Goal: Task Accomplishment & Management: Complete application form

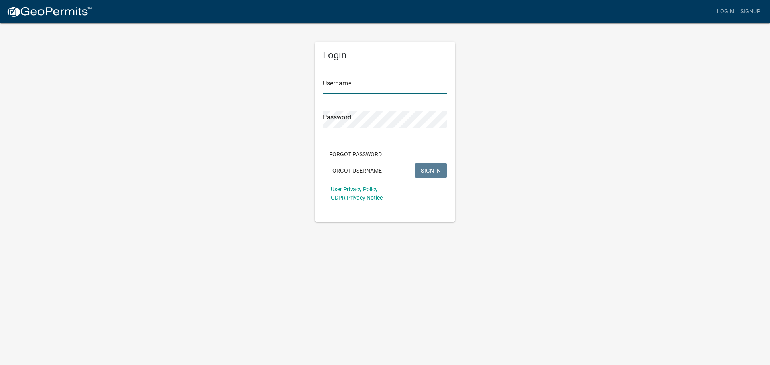
type input "EmmieScheffler-RiceSWCD"
click at [429, 170] on span "SIGN IN" at bounding box center [431, 170] width 20 height 6
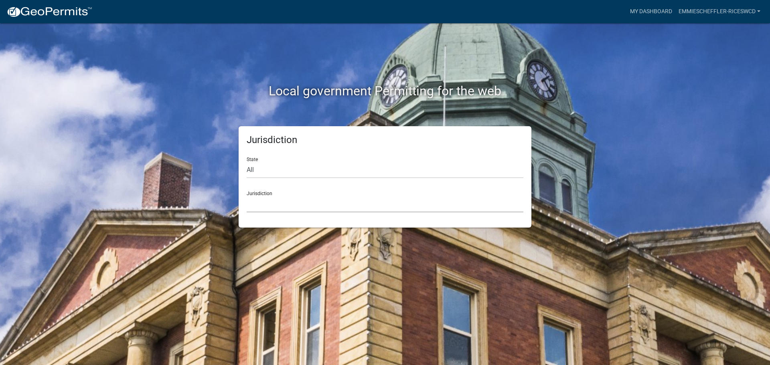
click at [270, 196] on select "[GEOGRAPHIC_DATA], [US_STATE] [GEOGRAPHIC_DATA], [US_STATE][PERSON_NAME][GEOGRA…" at bounding box center [385, 204] width 277 height 16
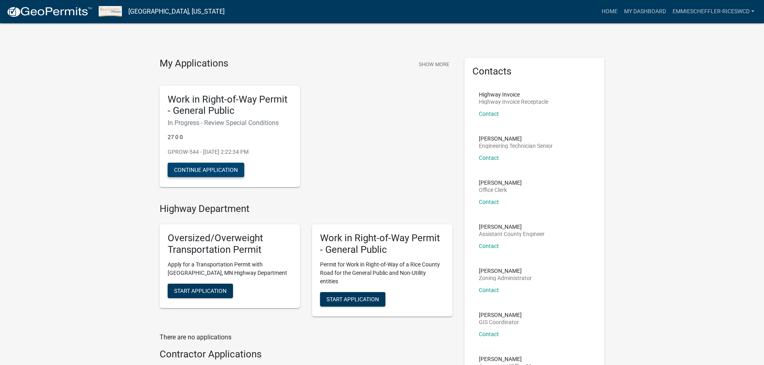
click at [227, 173] on button "Continue Application" at bounding box center [206, 170] width 77 height 14
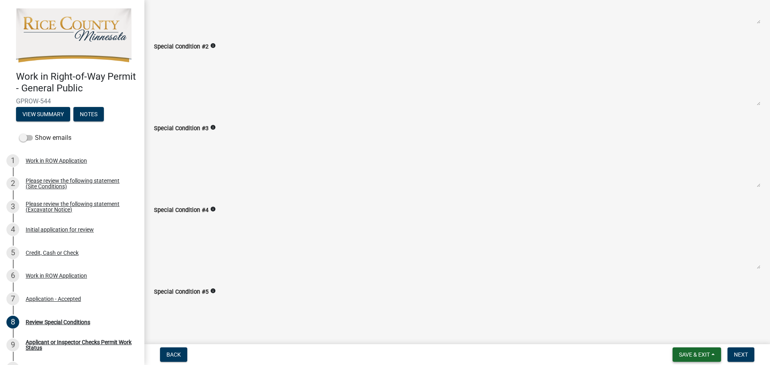
scroll to position [120, 0]
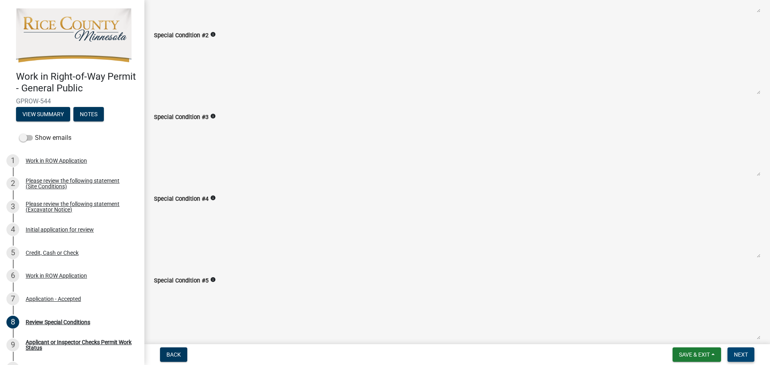
click at [732, 355] on button "Next" at bounding box center [741, 355] width 27 height 14
click at [738, 355] on span "Next" at bounding box center [741, 355] width 14 height 6
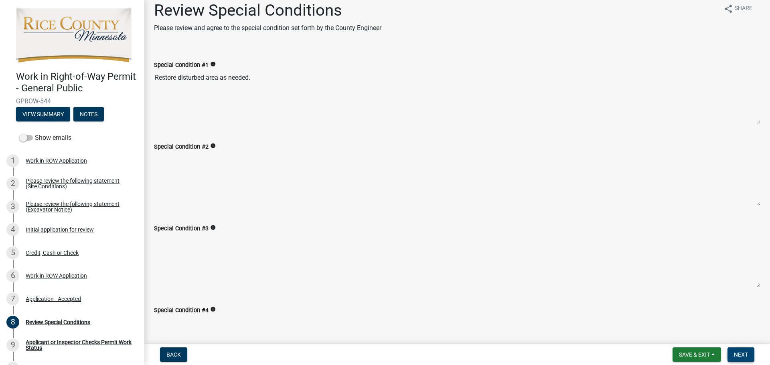
scroll to position [0, 0]
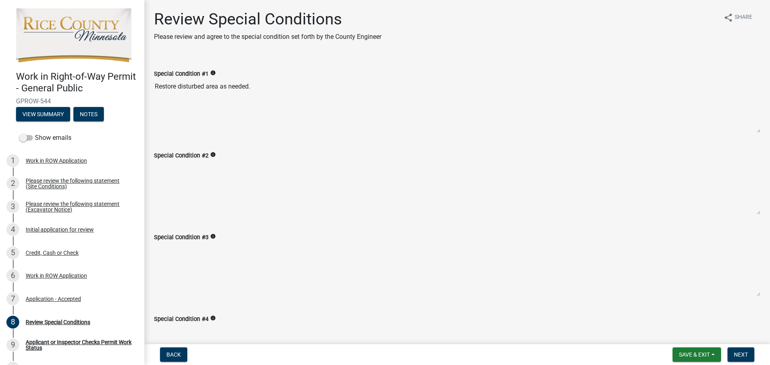
click at [223, 89] on textarea "Restore disturbed area as needed." at bounding box center [457, 106] width 607 height 55
click at [280, 154] on div "Special Condition #2 info" at bounding box center [457, 156] width 607 height 10
click at [322, 241] on div "Special Condition #3 info" at bounding box center [457, 238] width 607 height 10
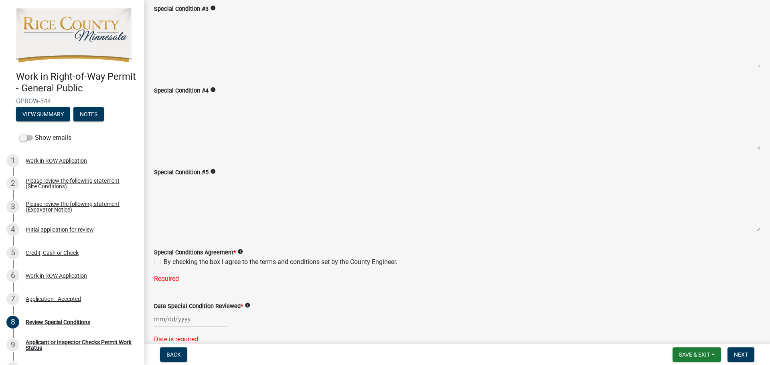
scroll to position [270, 0]
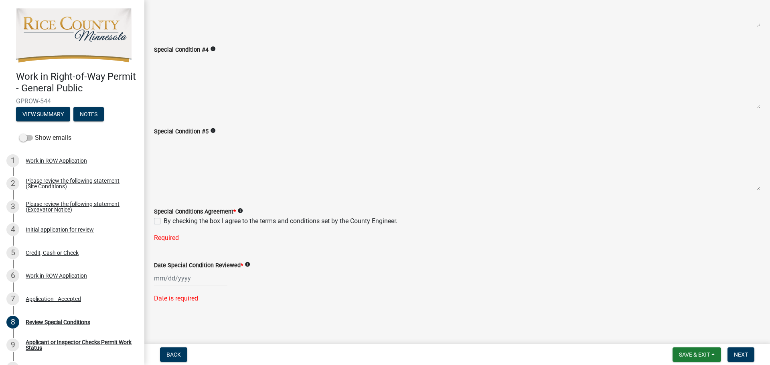
click at [164, 221] on label "By checking the box I agree to the terms and conditions set by the County Engin…" at bounding box center [281, 222] width 234 height 10
click at [164, 221] on input "By checking the box I agree to the terms and conditions set by the County Engin…" at bounding box center [166, 219] width 5 height 5
checkbox input "true"
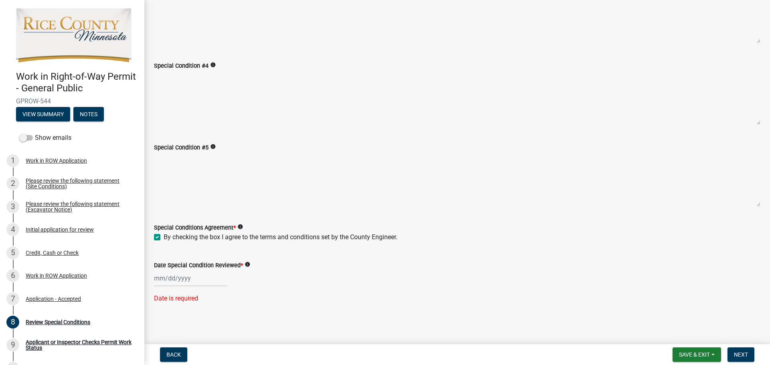
select select "10"
select select "2025"
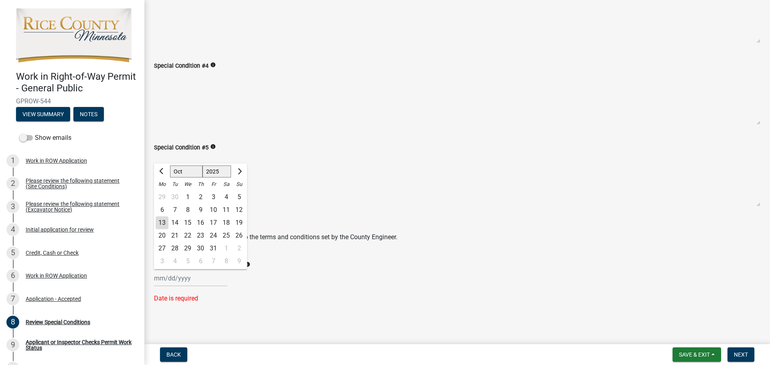
click at [188, 284] on div "[PERSON_NAME] Feb Mar Apr [PERSON_NAME][DATE] Oct Nov [DATE] 1526 1527 1528 152…" at bounding box center [190, 278] width 73 height 16
click at [277, 292] on div "Date Special Condition Reviewed * info [PERSON_NAME] Apr May Jun [DATE] Aug Sep…" at bounding box center [457, 277] width 607 height 54
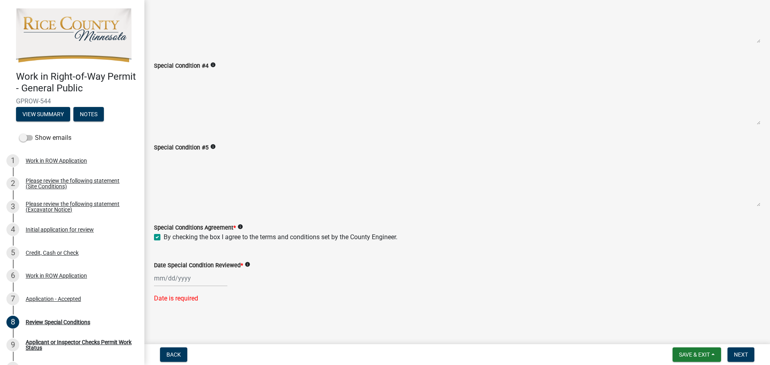
click at [206, 280] on div at bounding box center [190, 278] width 73 height 16
select select "10"
select select "2025"
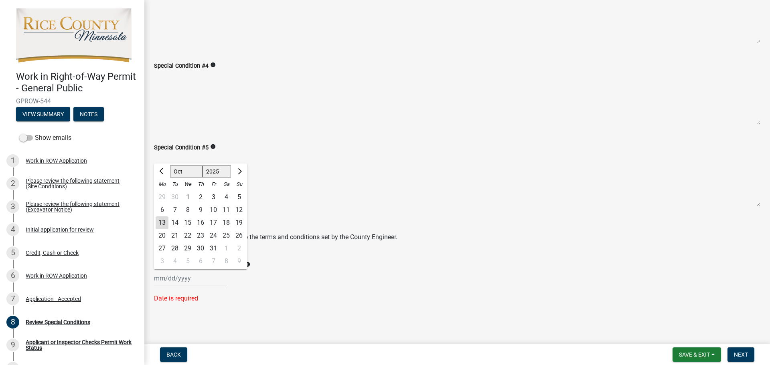
click at [164, 221] on div "13" at bounding box center [162, 223] width 13 height 13
type input "[DATE]"
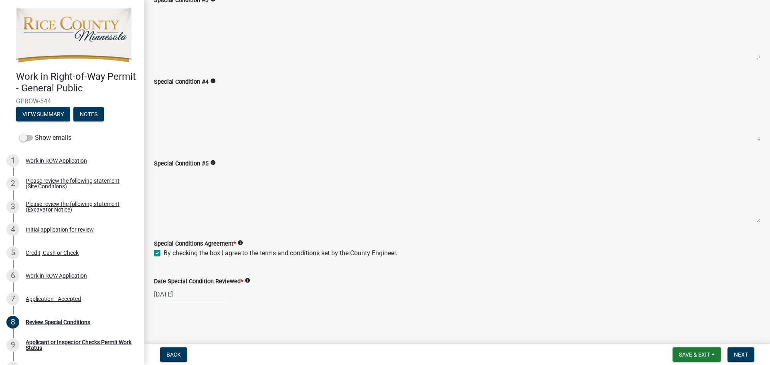
scroll to position [237, 0]
click at [740, 351] on button "Next" at bounding box center [741, 355] width 27 height 14
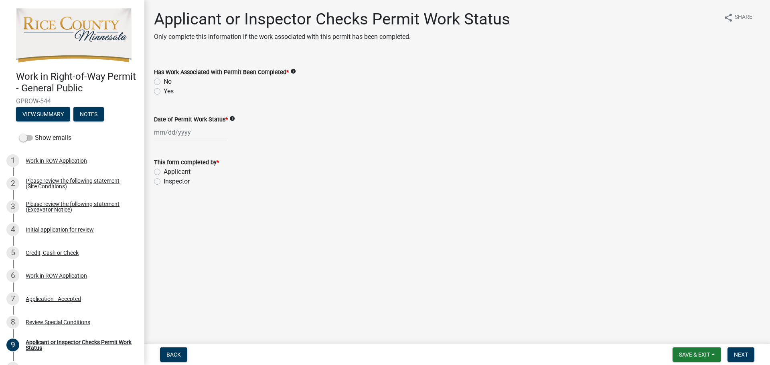
click at [164, 82] on label "No" at bounding box center [168, 82] width 8 height 10
click at [164, 82] on input "No" at bounding box center [166, 79] width 5 height 5
radio input "true"
select select "10"
select select "2025"
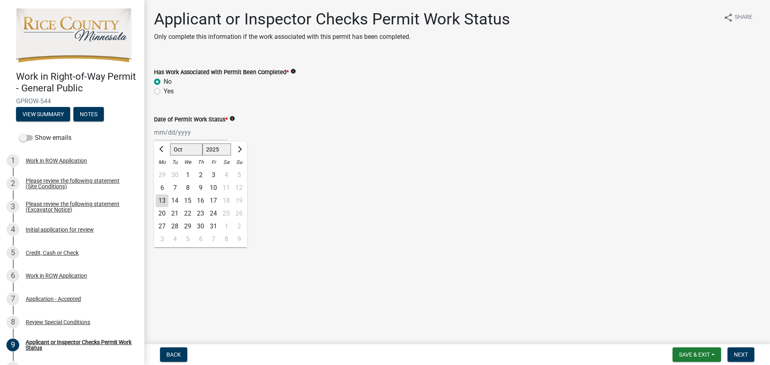
click at [169, 136] on div "[PERSON_NAME] Feb Mar Apr [PERSON_NAME][DATE] Oct Nov [DATE] 1526 1527 1528 152…" at bounding box center [190, 132] width 73 height 16
click at [166, 199] on div "13" at bounding box center [162, 201] width 13 height 13
type input "[DATE]"
click at [164, 170] on label "Applicant" at bounding box center [177, 172] width 27 height 10
click at [164, 170] on input "Applicant" at bounding box center [166, 169] width 5 height 5
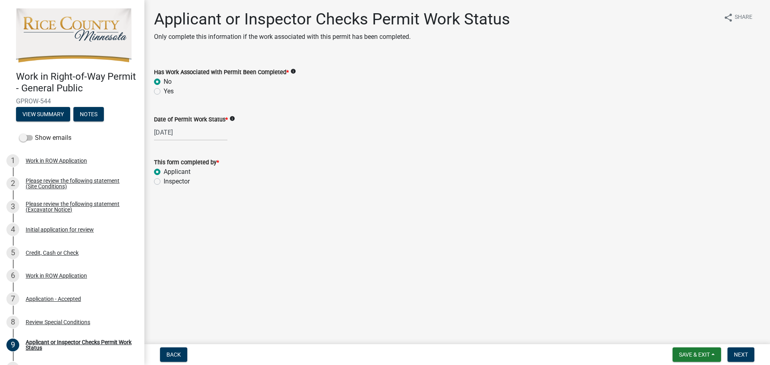
radio input "true"
click at [746, 347] on nav "Back Save & Exit Save Save & Exit Next" at bounding box center [457, 355] width 626 height 21
click at [745, 352] on span "Next" at bounding box center [741, 355] width 14 height 6
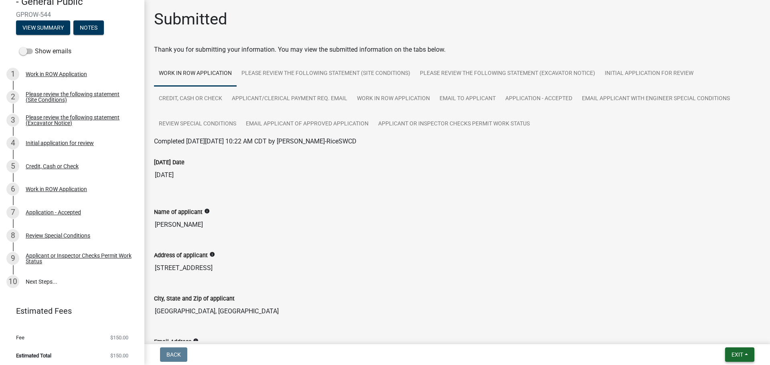
click at [740, 353] on span "Exit" at bounding box center [738, 355] width 12 height 6
click at [727, 327] on button "Save & Exit" at bounding box center [722, 334] width 64 height 19
